Goal: Check status: Check status

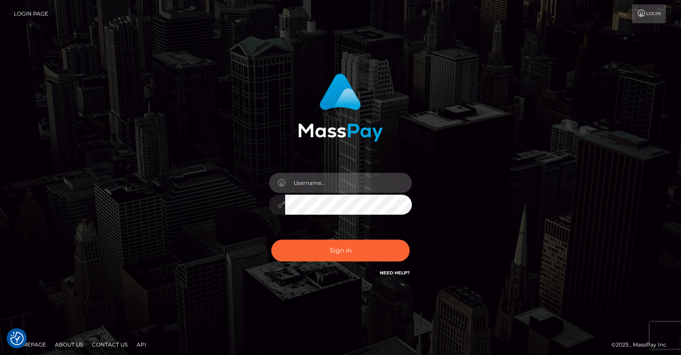
click at [342, 179] on input "text" at bounding box center [348, 183] width 127 height 20
type input "oli.fanvue"
click at [342, 186] on input "text" at bounding box center [348, 183] width 127 height 20
type input "oli.fanvue"
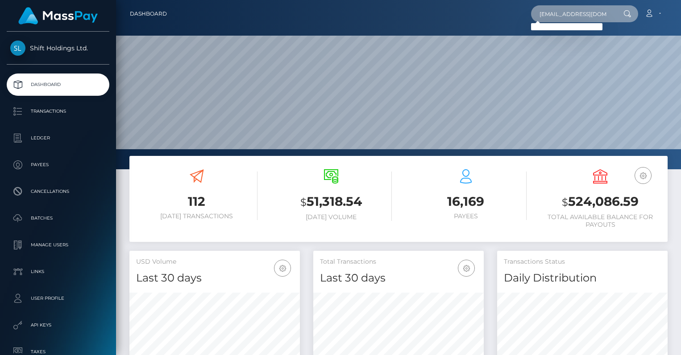
click at [582, 15] on input "weegary2005@gmail.com" at bounding box center [573, 13] width 84 height 17
paste input "FVW-20250802-56"
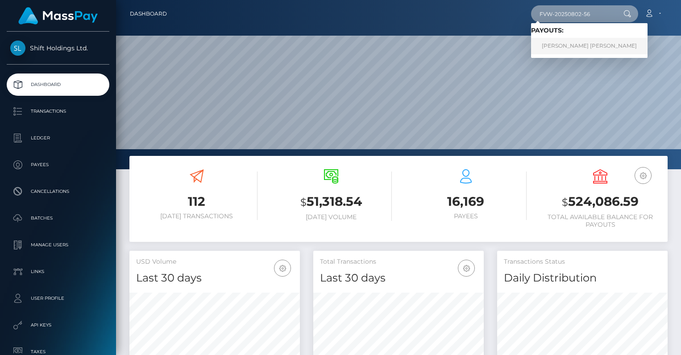
type input "FVW-20250802-56"
click at [582, 45] on link "GARY PAUL JAMES GILLANDERS" at bounding box center [589, 46] width 116 height 17
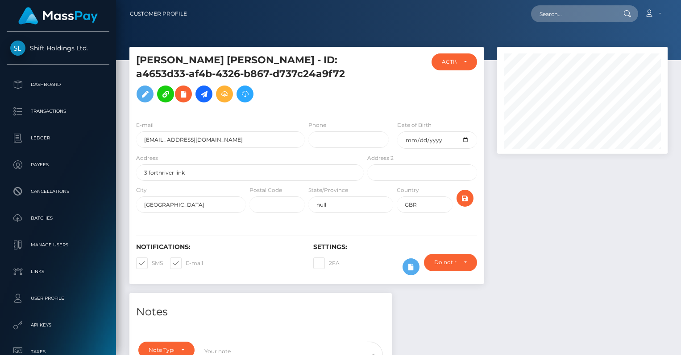
scroll to position [107, 170]
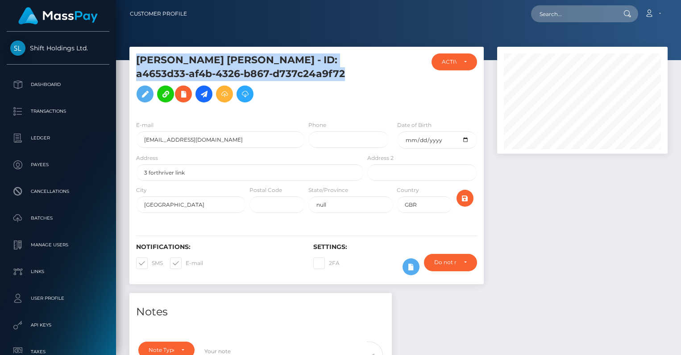
drag, startPoint x: 349, startPoint y: 74, endPoint x: 129, endPoint y: 60, distance: 219.9
click at [129, 60] on div "GARY PAUL JAMES GILLANDERS - ID: a4653d33-af4b-4326-b867-d737c24a9f72" at bounding box center [247, 84] width 236 height 60
copy h5 "GARY PAUL JAMES GILLANDERS - ID: a4653d33-af4b-4326-b867-d737c24a9f72"
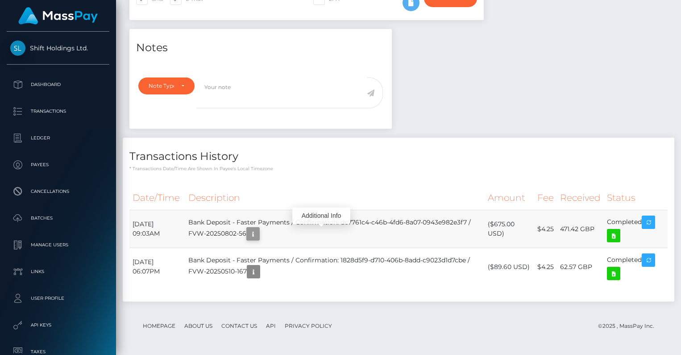
click at [258, 233] on icon "button" at bounding box center [253, 234] width 11 height 11
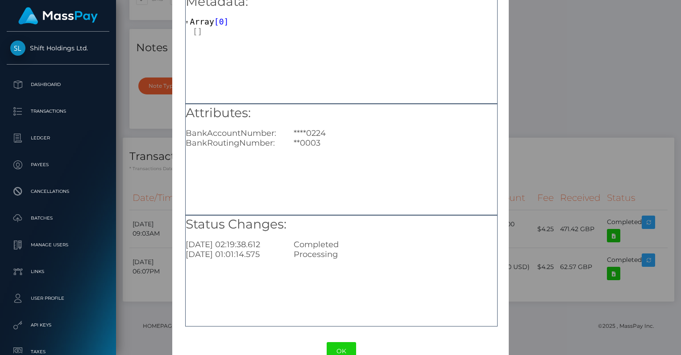
scroll to position [69, 0]
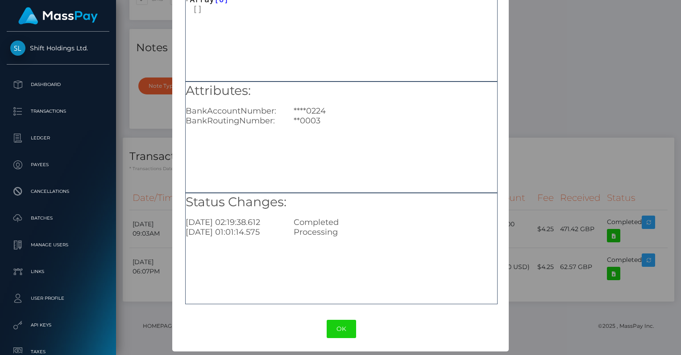
click at [564, 188] on div "× Payout Information Metadata: Array [ 0 ] Attributes: BankAccountNumber: ****0…" at bounding box center [340, 177] width 681 height 355
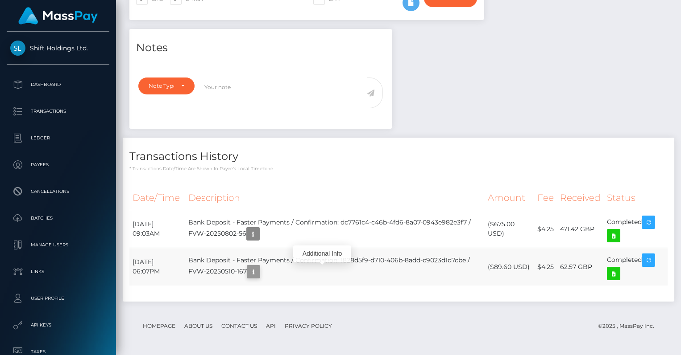
click at [259, 277] on icon "button" at bounding box center [253, 272] width 11 height 11
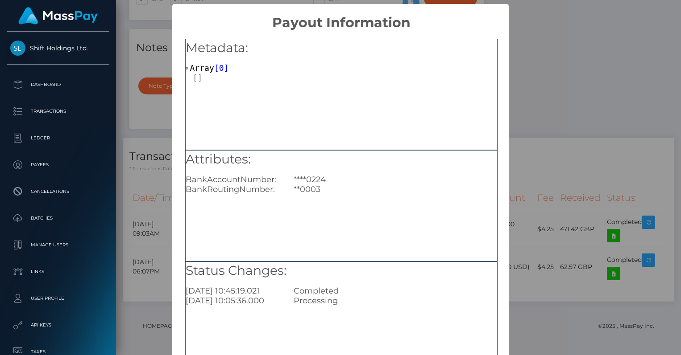
click at [546, 210] on div "× Payout Information Metadata: Array [ 0 ] Attributes: BankAccountNumber: ****0…" at bounding box center [340, 177] width 681 height 355
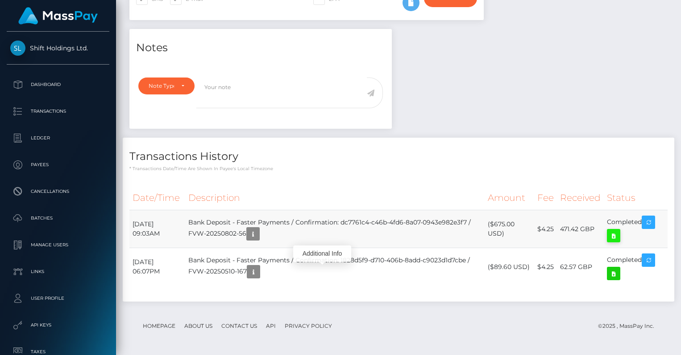
click at [613, 238] on icon at bounding box center [613, 236] width 11 height 11
